Goal: Task Accomplishment & Management: Use online tool/utility

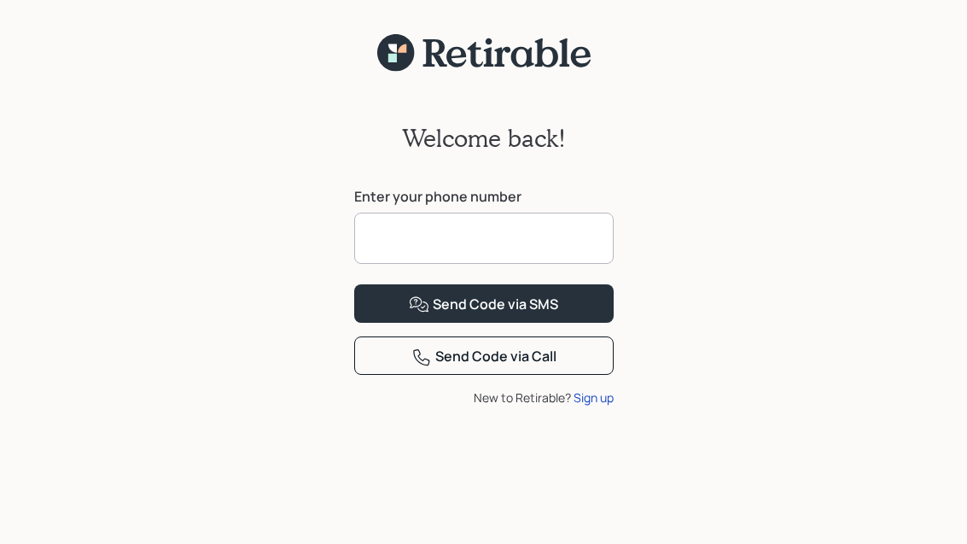
click at [572, 236] on input at bounding box center [484, 238] width 260 height 51
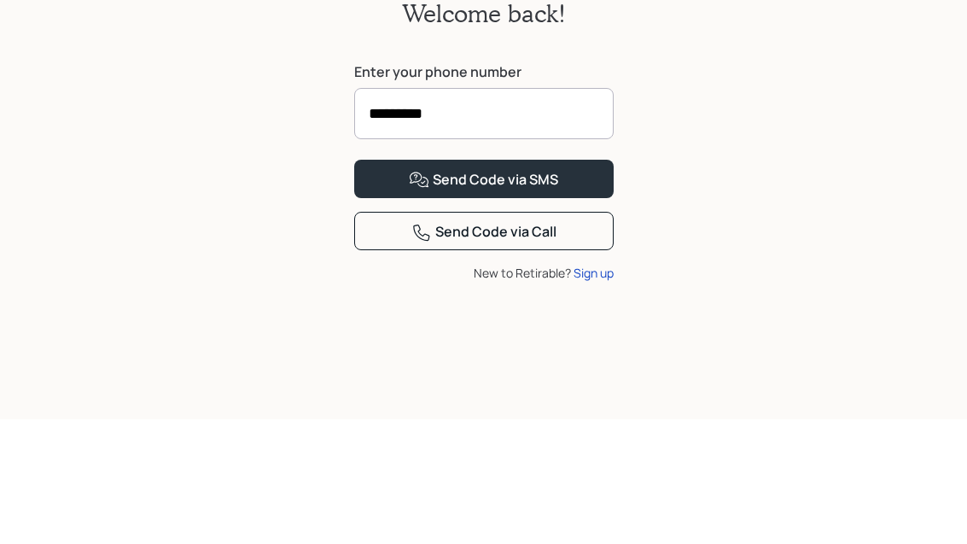
type input "**********"
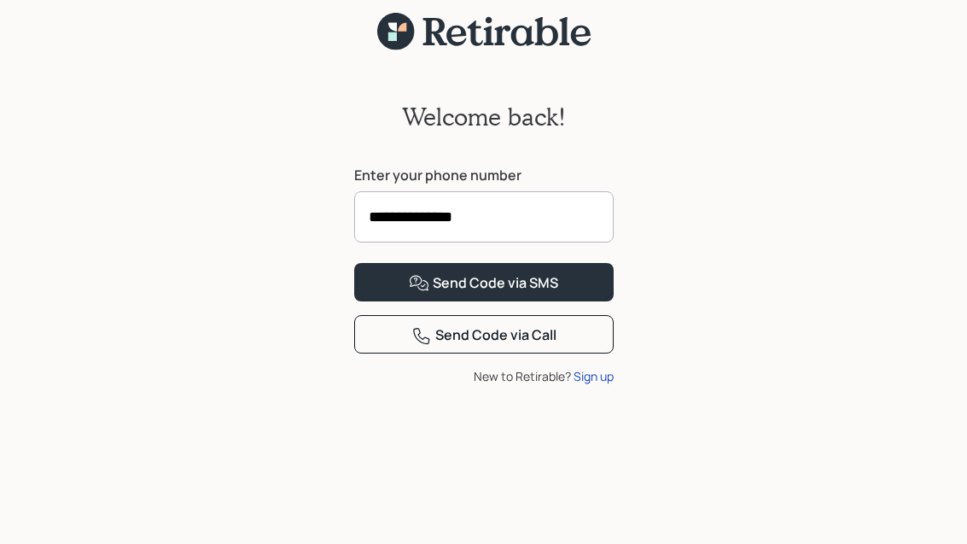
click at [505, 294] on div "Send Code via SMS" at bounding box center [483, 283] width 149 height 20
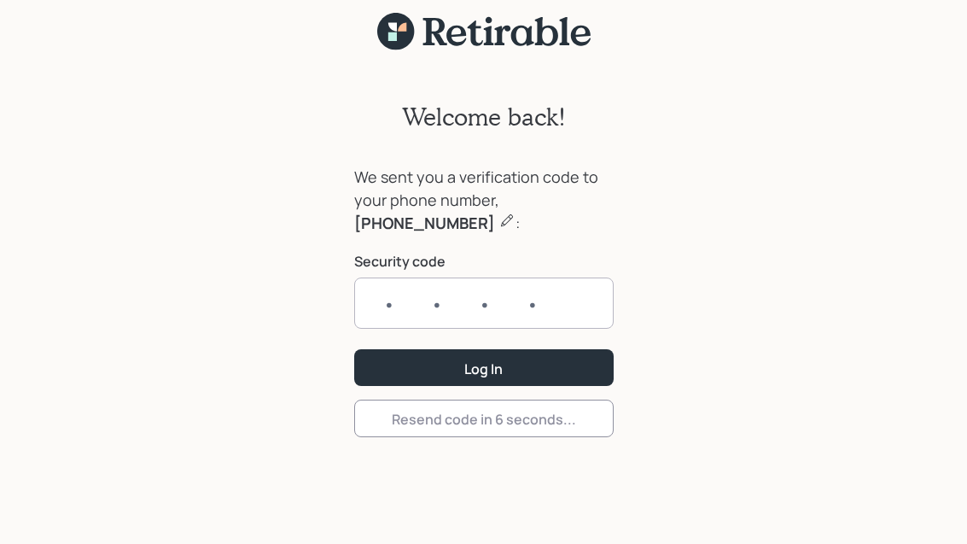
click at [545, 277] on input "text" at bounding box center [484, 302] width 260 height 51
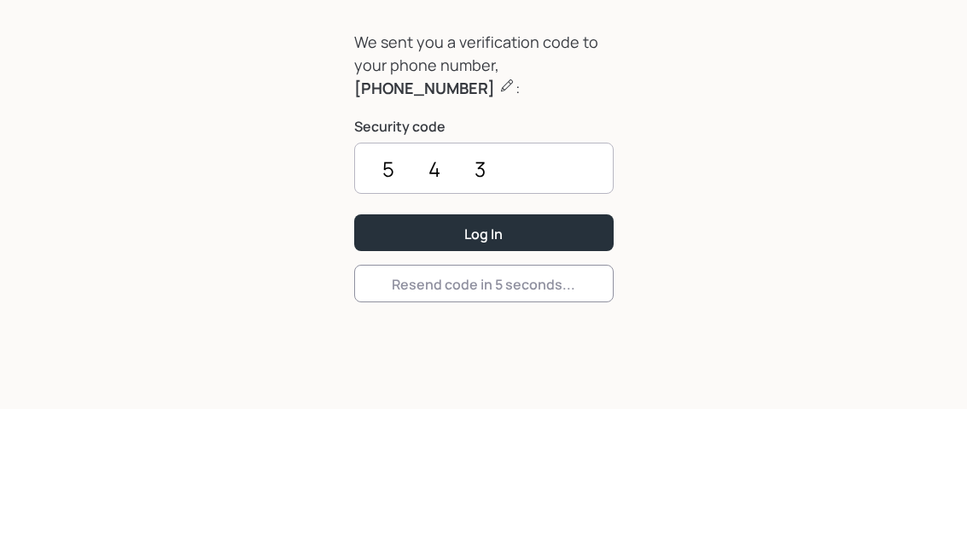
type input "5438"
click at [483, 349] on button "Log In" at bounding box center [484, 367] width 260 height 37
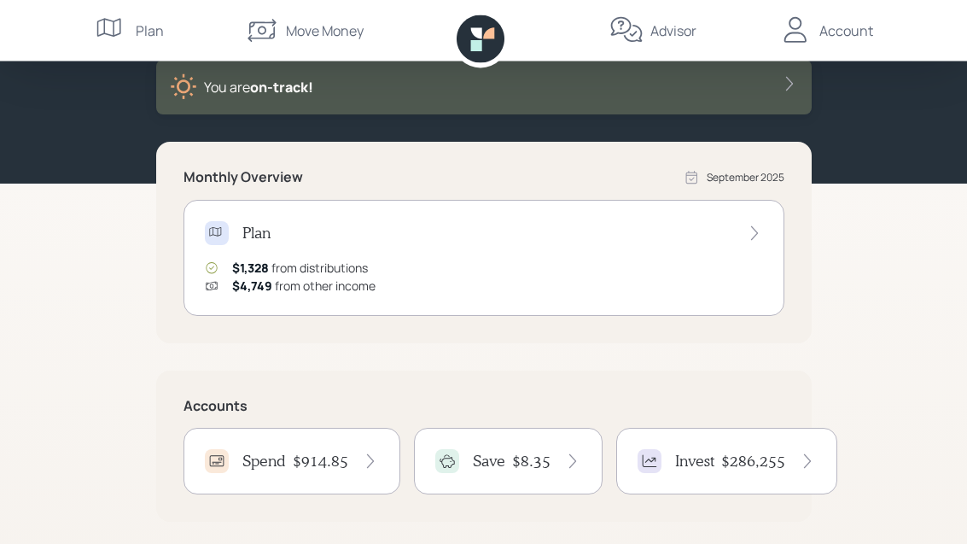
scroll to position [59, 0]
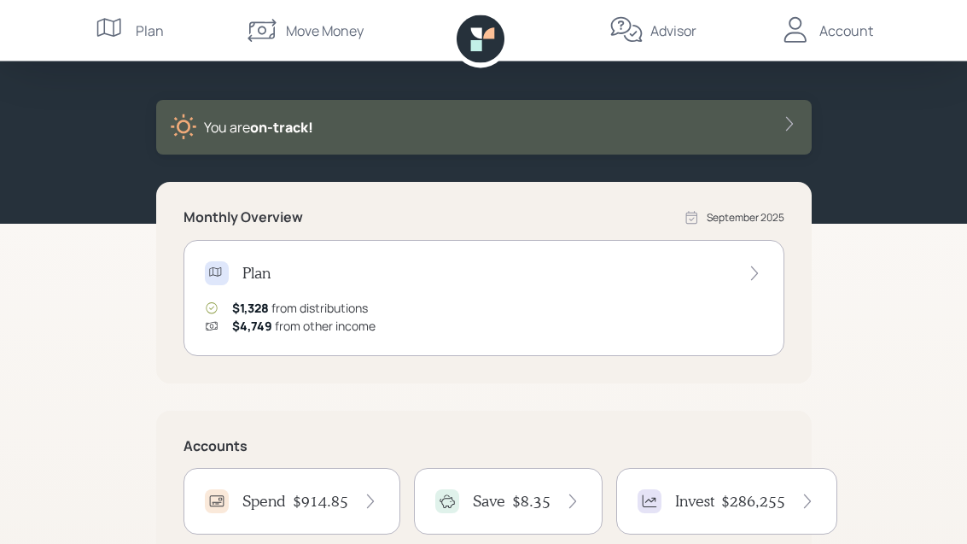
click at [294, 32] on div "Move Money" at bounding box center [325, 30] width 78 height 20
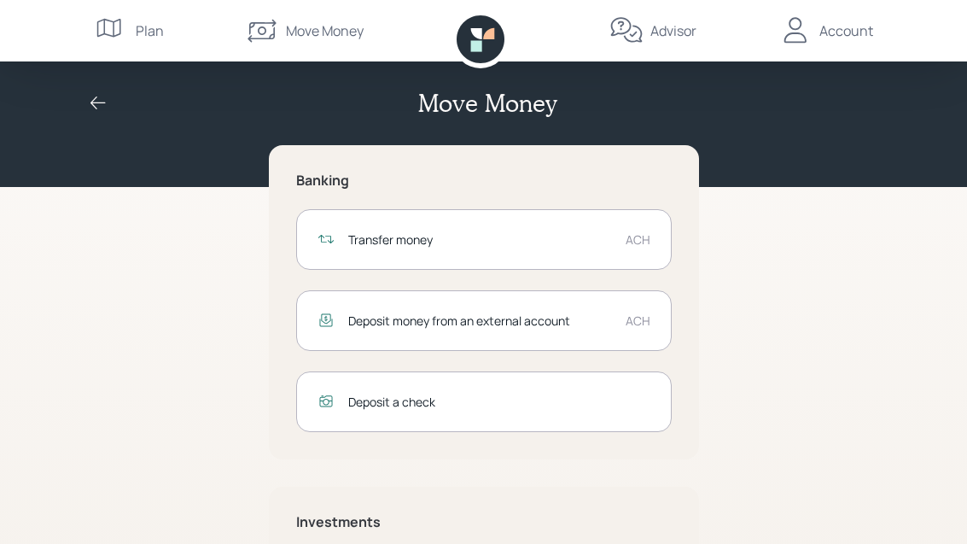
click at [639, 235] on div "ACH" at bounding box center [638, 239] width 25 height 18
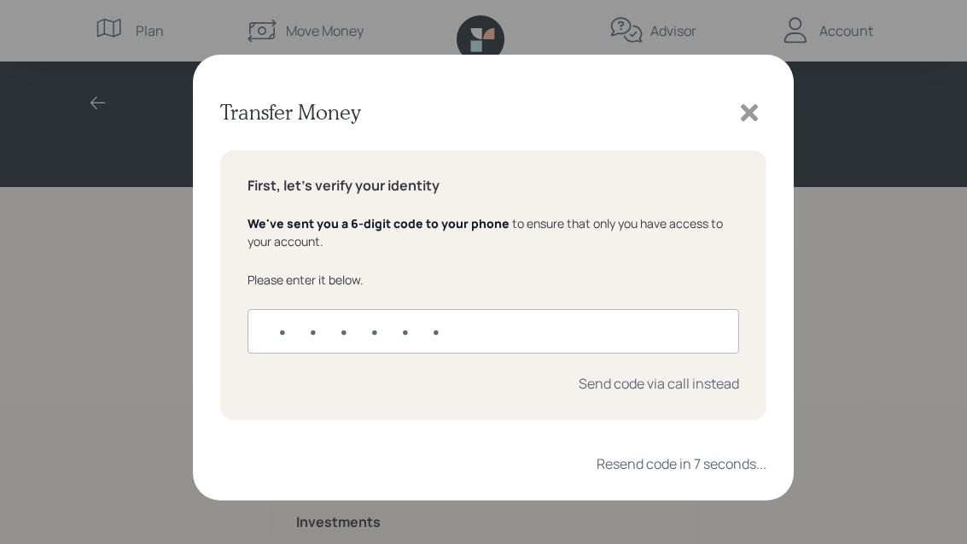
click at [435, 333] on input "text" at bounding box center [494, 331] width 492 height 44
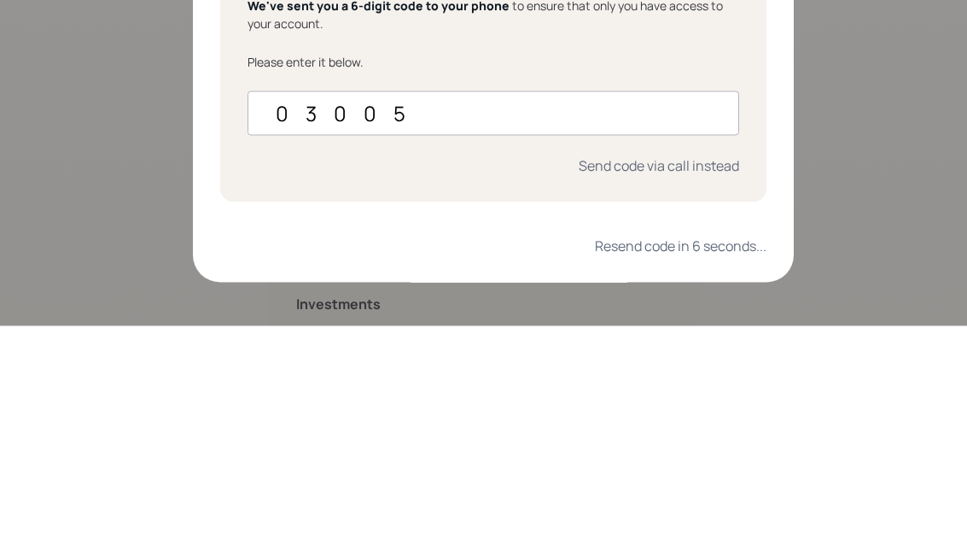
type input "030054"
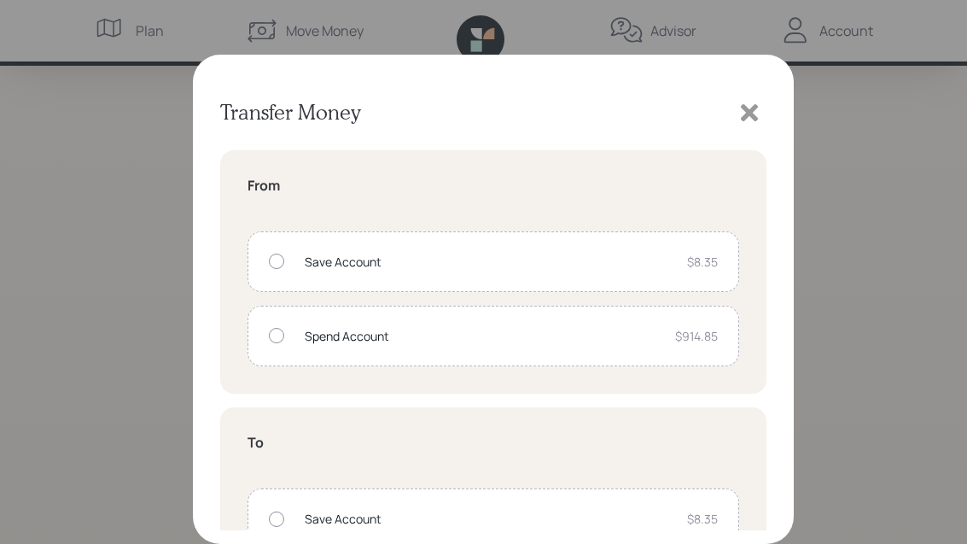
click at [278, 348] on div "Spend Account $914.85" at bounding box center [494, 336] width 492 height 61
radio input "true"
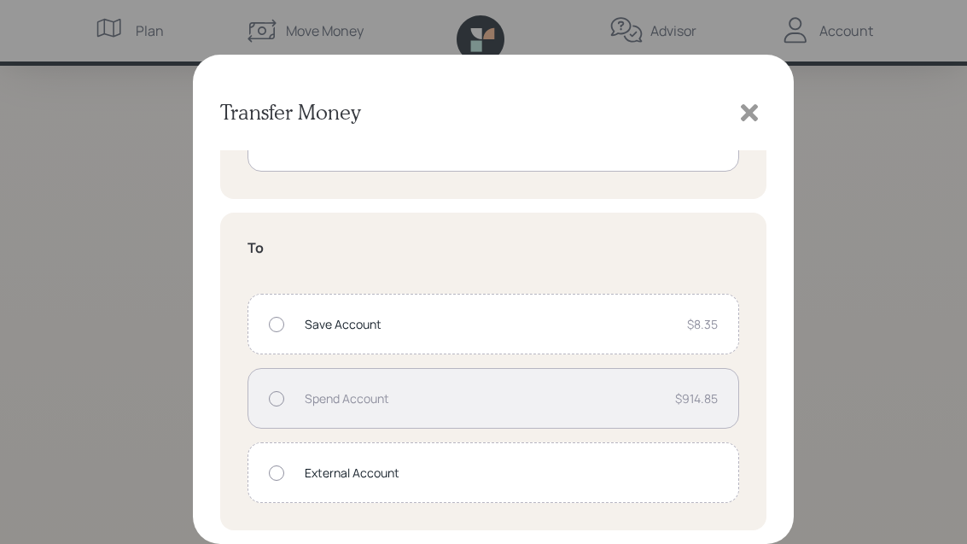
scroll to position [195, 0]
click at [280, 329] on div at bounding box center [276, 324] width 15 height 15
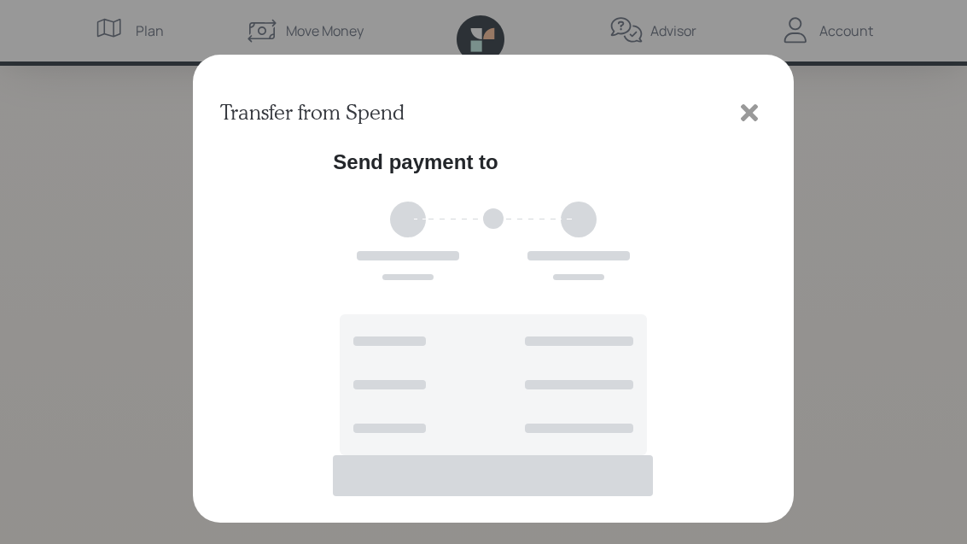
scroll to position [0, 0]
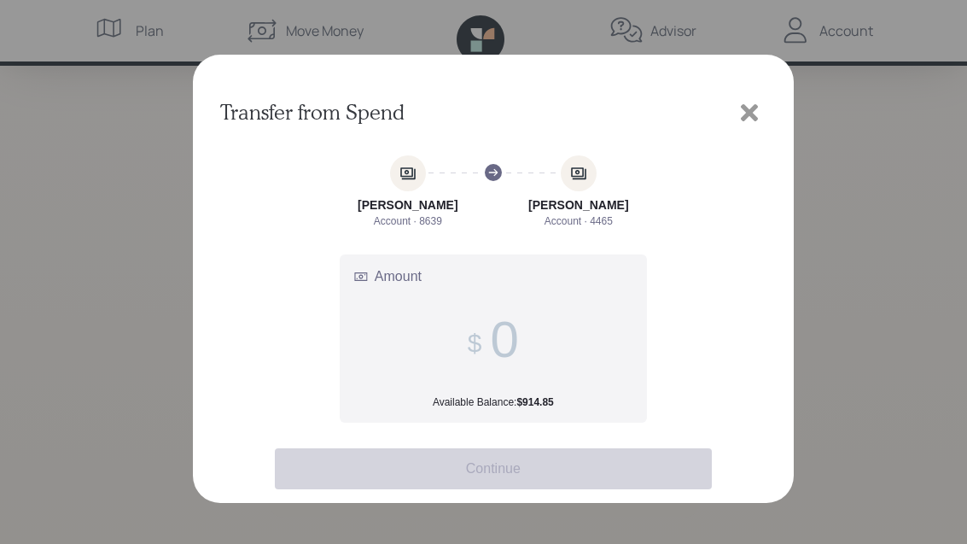
click at [506, 343] on input "Amount Available Balance: $914.85" at bounding box center [504, 339] width 28 height 59
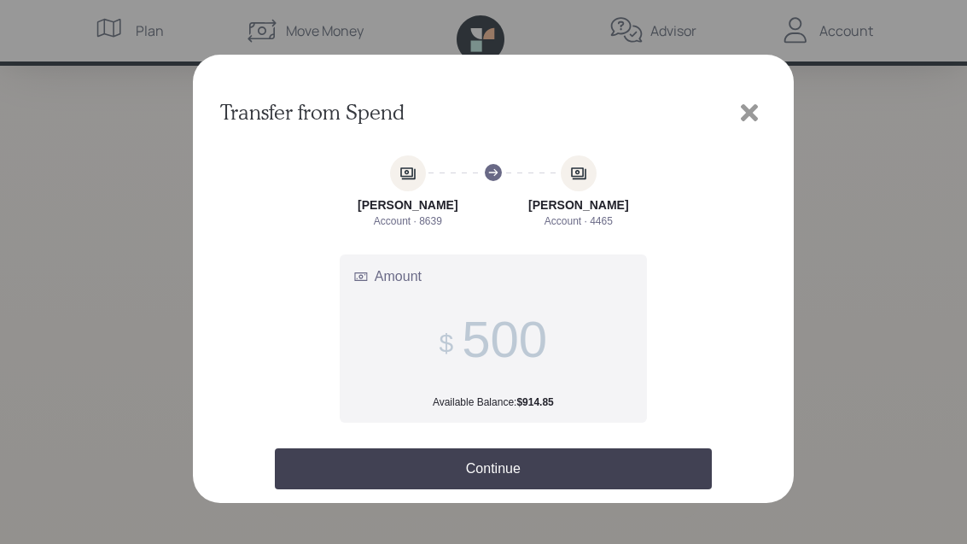
type input "500"
click at [498, 475] on button "Continue" at bounding box center [493, 468] width 437 height 41
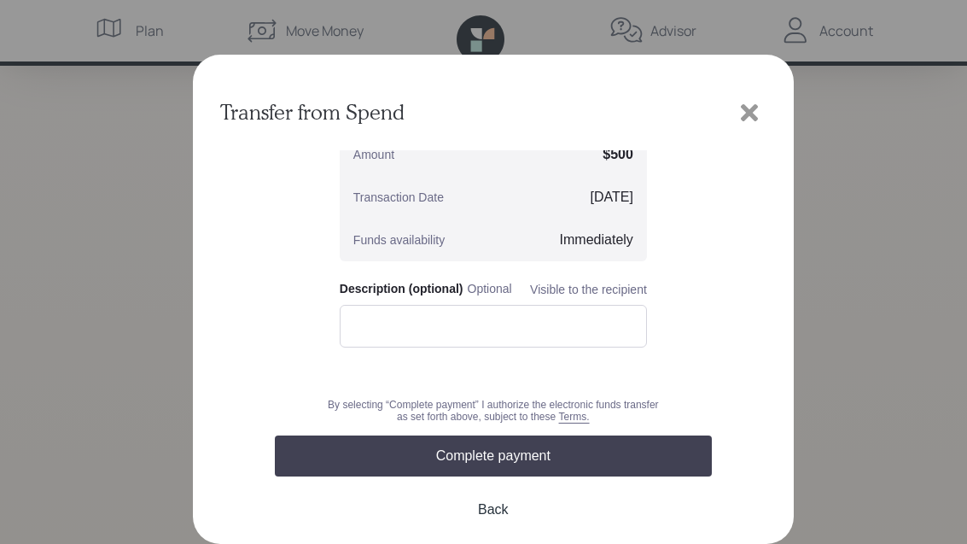
click at [501, 457] on button "Complete payment" at bounding box center [493, 455] width 437 height 41
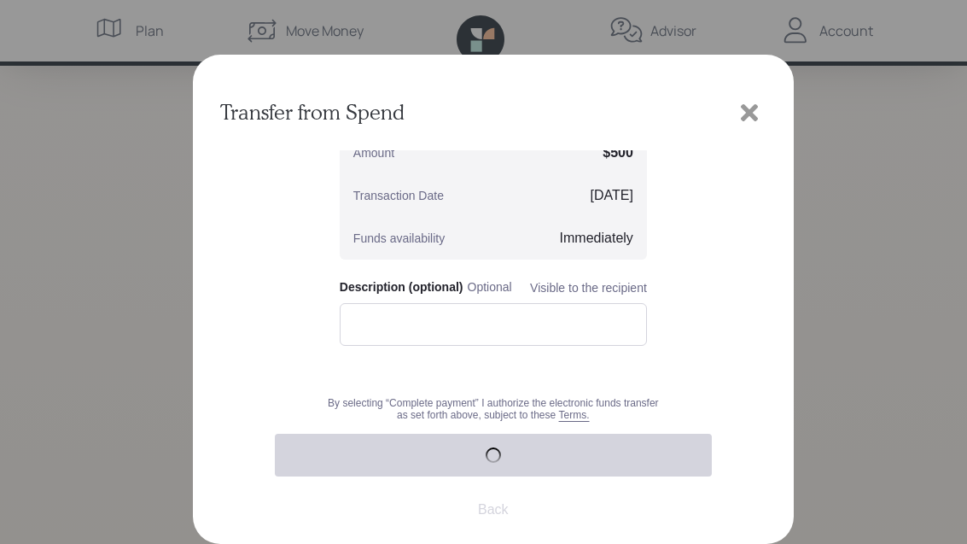
scroll to position [162, 0]
